Goal: Find specific fact: Find specific fact

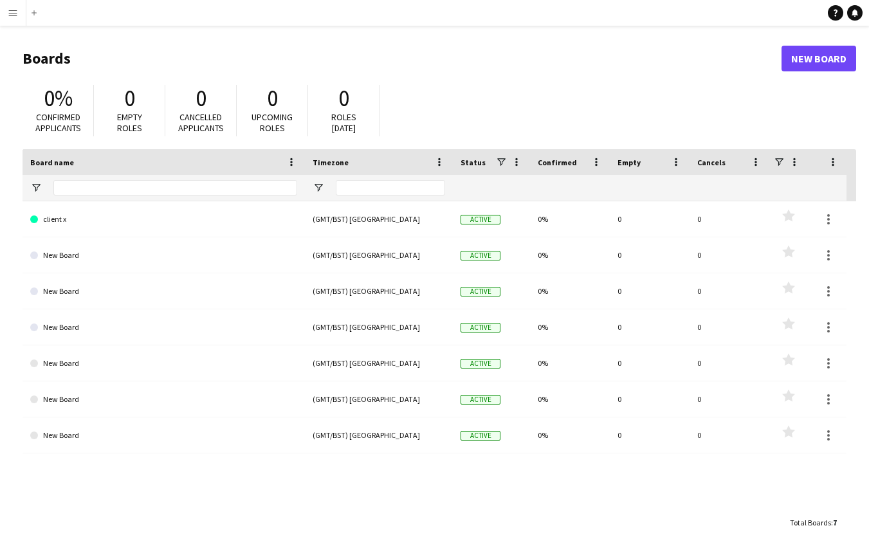
click at [14, 14] on app-icon "Menu" at bounding box center [13, 13] width 10 height 10
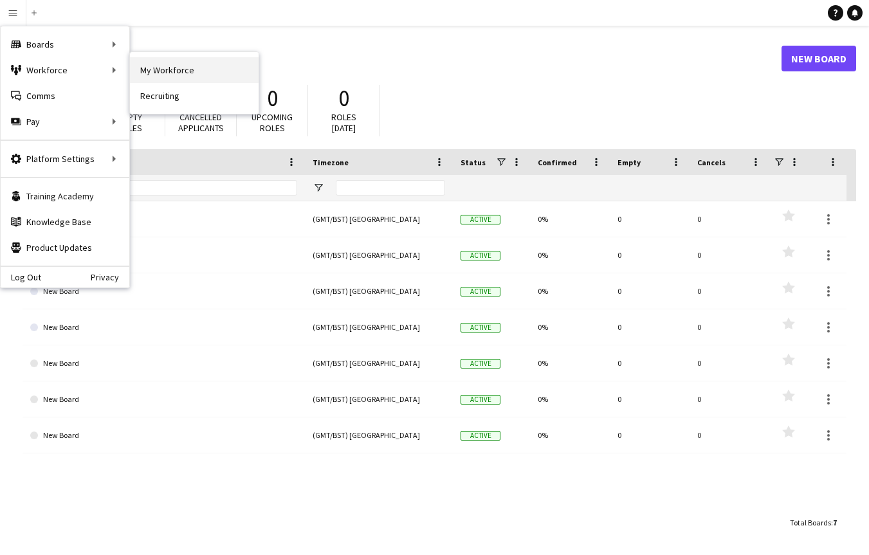
click at [154, 69] on link "My Workforce" at bounding box center [194, 70] width 129 height 26
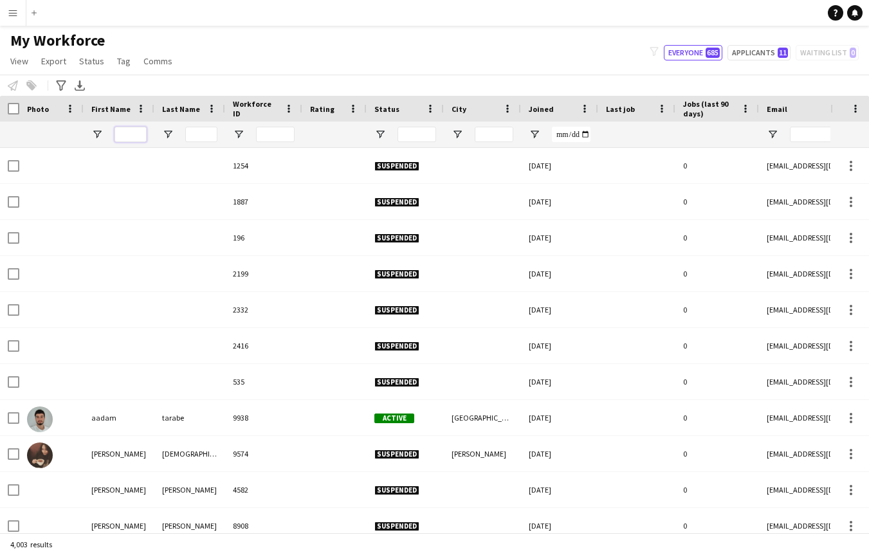
click at [132, 138] on input "First Name Filter Input" at bounding box center [130, 134] width 32 height 15
type input "******"
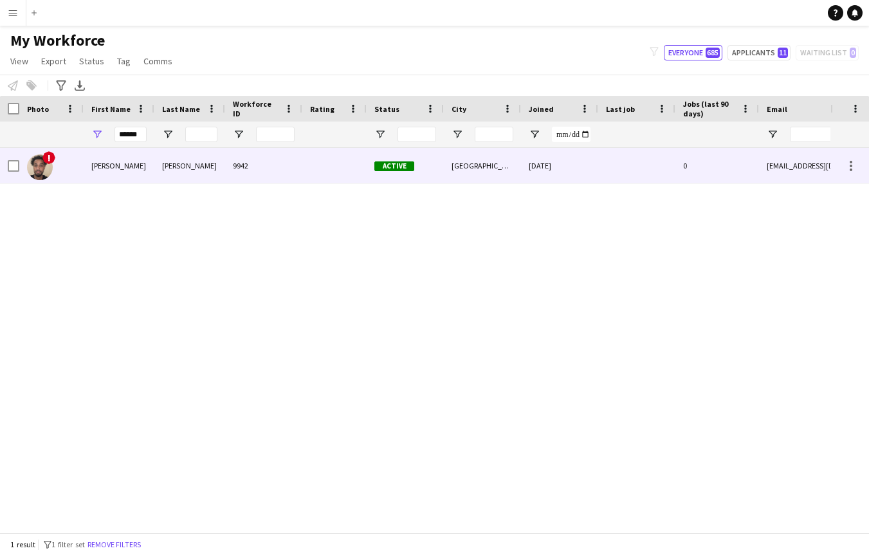
click at [117, 163] on div "[PERSON_NAME]" at bounding box center [119, 165] width 71 height 35
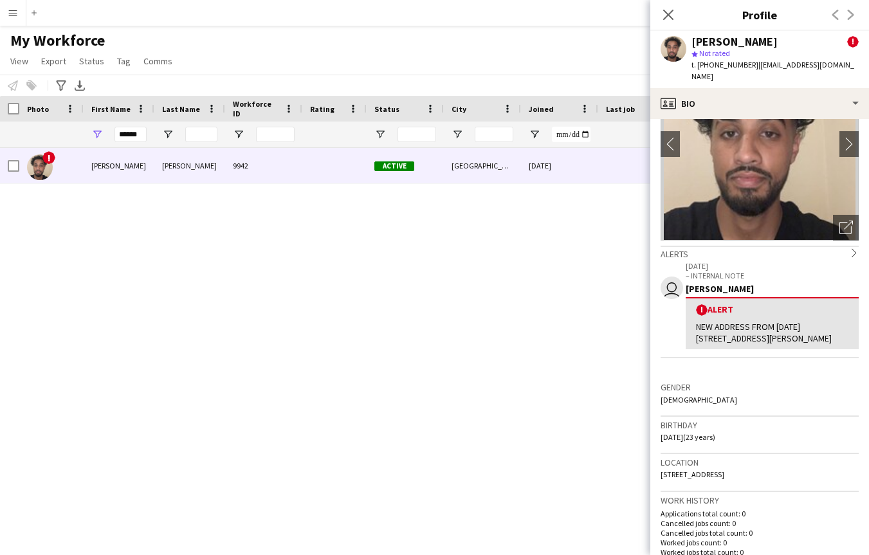
scroll to position [108, 0]
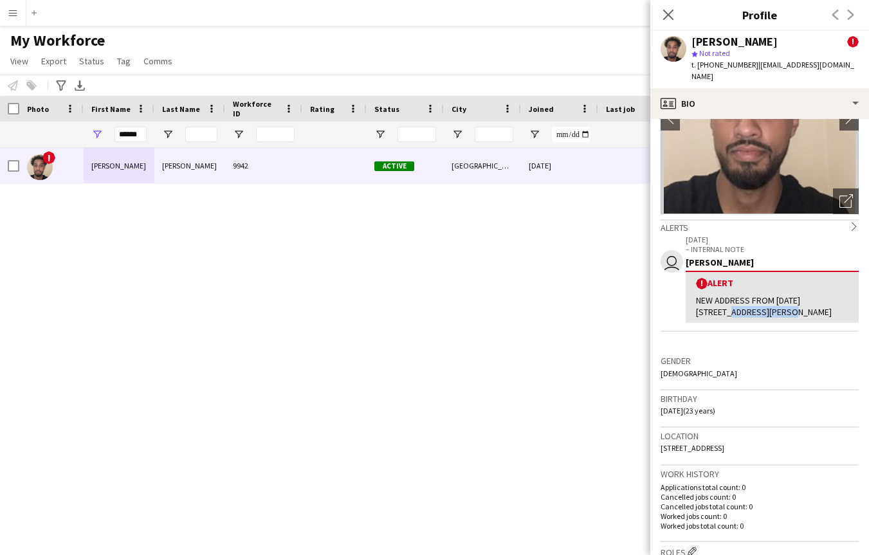
drag, startPoint x: 697, startPoint y: 302, endPoint x: 774, endPoint y: 300, distance: 77.2
click at [774, 300] on div "NEW ADDRESS FROM [DATE][STREET_ADDRESS][PERSON_NAME]" at bounding box center [772, 306] width 152 height 23
copy div "[STREET_ADDRESS][PERSON_NAME]"
drag, startPoint x: 697, startPoint y: 325, endPoint x: 736, endPoint y: 324, distance: 39.3
click at [736, 318] on div "NEW ADDRESS FROM [DATE][STREET_ADDRESS][PERSON_NAME]" at bounding box center [772, 306] width 152 height 23
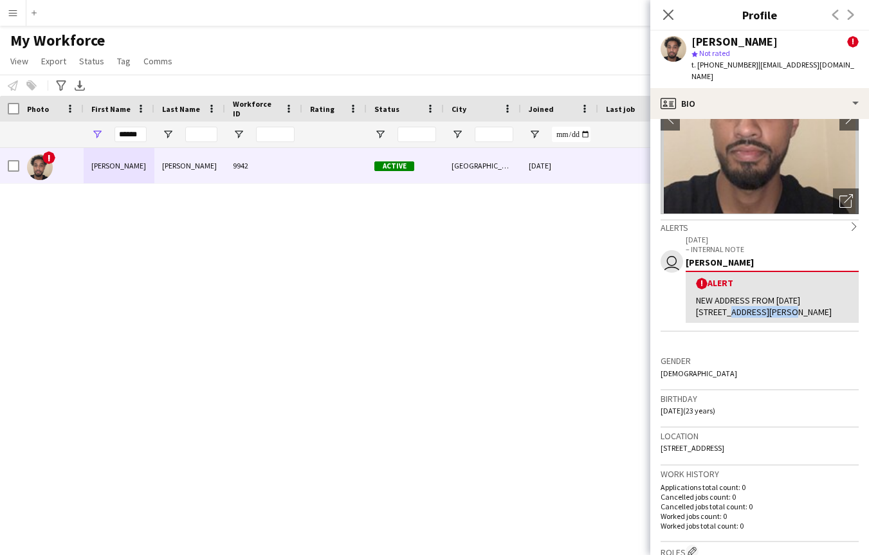
copy div "N22 6UP"
click at [673, 5] on div "Close pop-in" at bounding box center [668, 15] width 36 height 30
click at [667, 14] on icon at bounding box center [668, 14] width 12 height 12
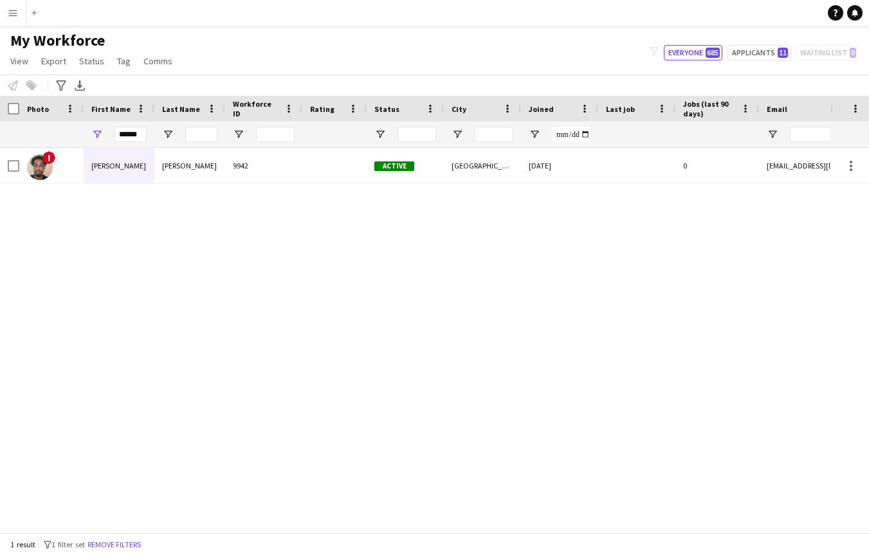
click at [124, 540] on button "Remove filters" at bounding box center [114, 545] width 59 height 14
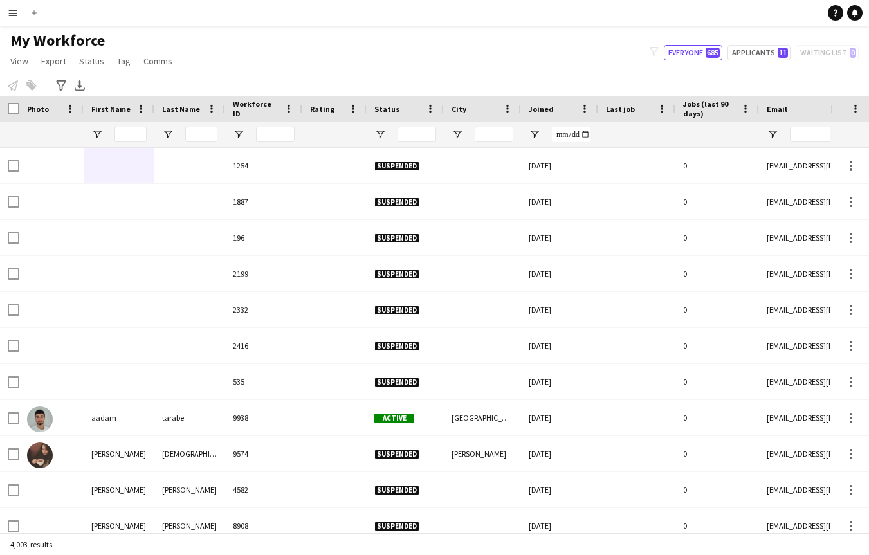
click at [10, 12] on app-icon "Menu" at bounding box center [13, 13] width 10 height 10
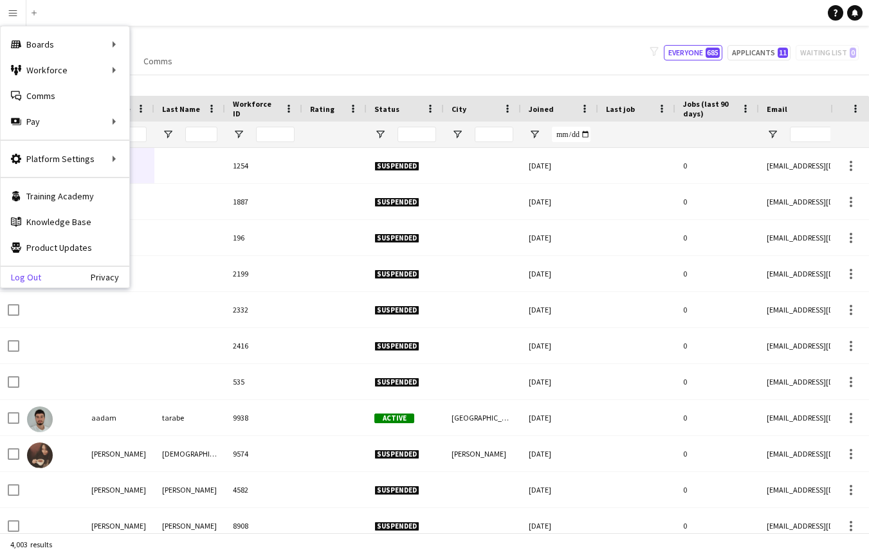
click at [35, 275] on link "Log Out" at bounding box center [21, 277] width 41 height 10
